Goal: Transaction & Acquisition: Purchase product/service

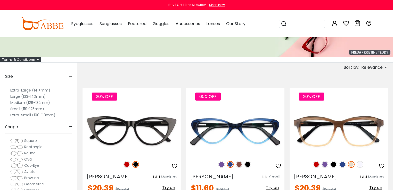
click at [27, 96] on label "Large (133-140mm)" at bounding box center [27, 96] width 35 height 6
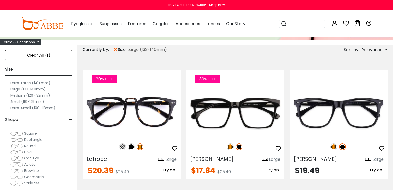
scroll to position [83, 0]
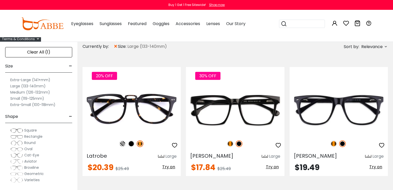
click at [37, 52] on div "Clear All (1)" at bounding box center [38, 52] width 67 height 10
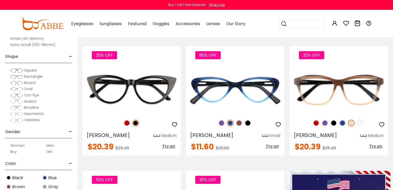
click at [39, 77] on span "Rectangle" at bounding box center [33, 76] width 18 height 5
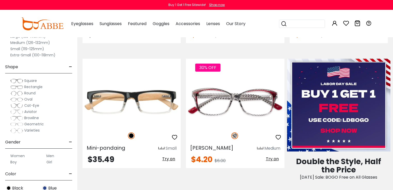
scroll to position [226, 0]
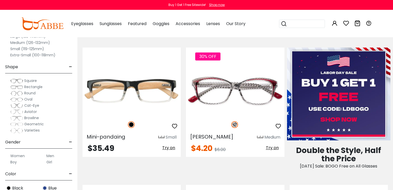
click at [51, 155] on label "Men" at bounding box center [50, 156] width 8 height 6
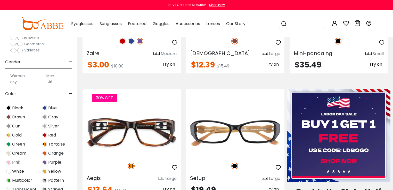
scroll to position [83, 0]
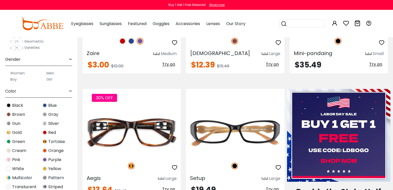
click at [18, 132] on span "Gold" at bounding box center [17, 132] width 10 height 6
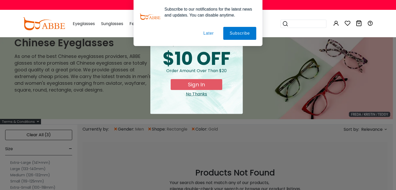
click at [203, 31] on button "Later" at bounding box center [208, 33] width 23 height 13
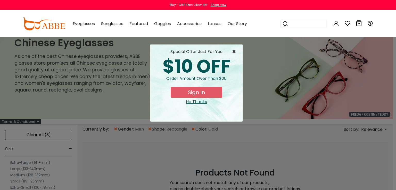
click at [234, 50] on span "×" at bounding box center [235, 52] width 6 height 6
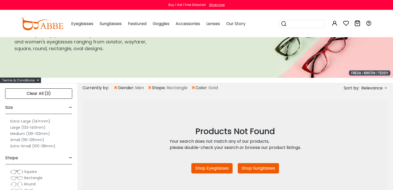
click at [40, 93] on div "Clear All (3)" at bounding box center [38, 93] width 67 height 10
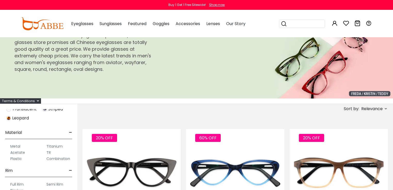
scroll to position [41, 0]
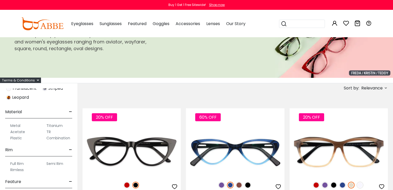
click at [19, 168] on label "Rimless" at bounding box center [16, 169] width 13 height 6
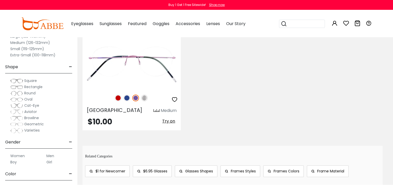
scroll to position [165, 0]
